Goal: Find specific page/section: Find specific page/section

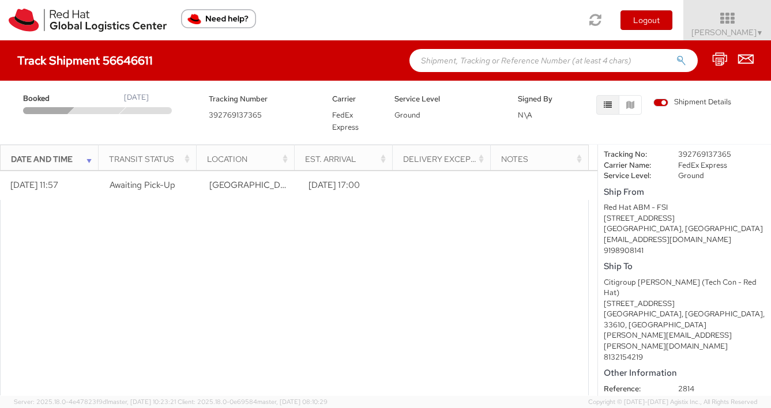
scroll to position [103, 0]
